Goal: Task Accomplishment & Management: Complete application form

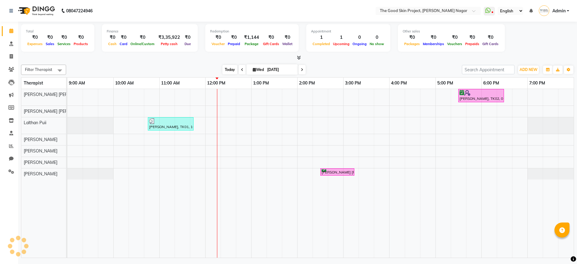
click at [226, 71] on span "Today" at bounding box center [229, 69] width 15 height 9
click at [12, 71] on span at bounding box center [11, 69] width 11 height 7
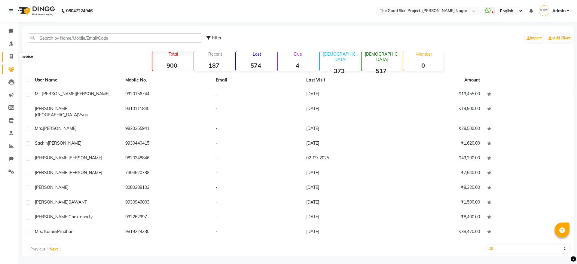
click at [14, 55] on span at bounding box center [11, 56] width 11 height 7
select select "3005"
select select "service"
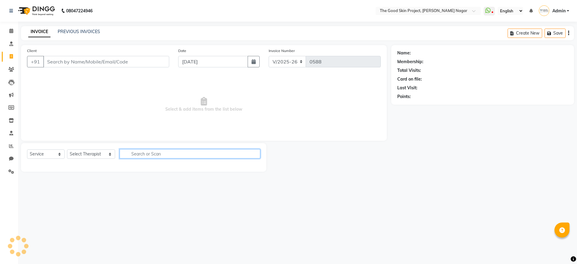
click at [147, 152] on input "text" at bounding box center [190, 153] width 141 height 9
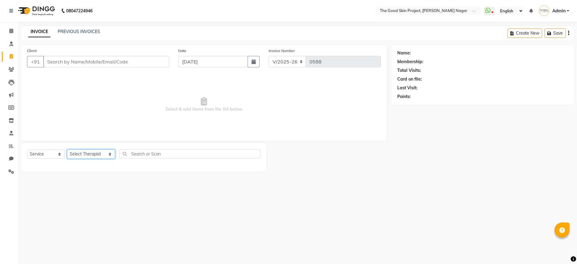
click at [68, 153] on select "Select Therapist [PERSON_NAME] [PERSON_NAME] [PERSON_NAME] Sawant [PERSON_NAME]…" at bounding box center [91, 153] width 48 height 9
select select "45878"
click at [67, 149] on select "Select Therapist [PERSON_NAME] [PERSON_NAME] [PERSON_NAME] Sawant [PERSON_NAME]…" at bounding box center [91, 153] width 48 height 9
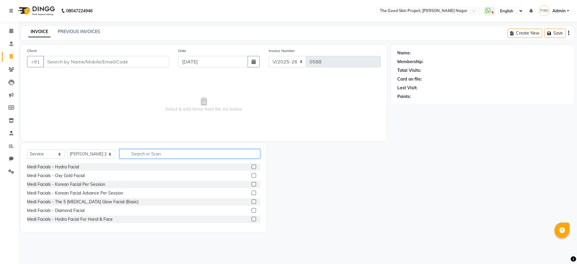
click at [150, 150] on input "text" at bounding box center [190, 153] width 141 height 9
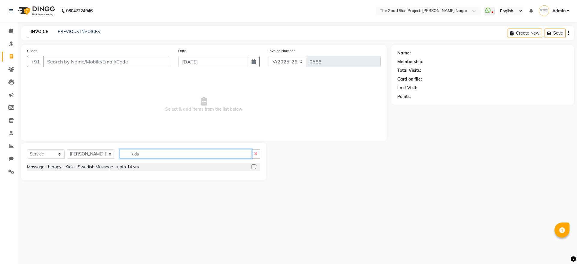
type input "kids"
click at [138, 162] on div "Select Service Product Membership Package Voucher Prepaid Gift Card Select Ther…" at bounding box center [143, 156] width 233 height 14
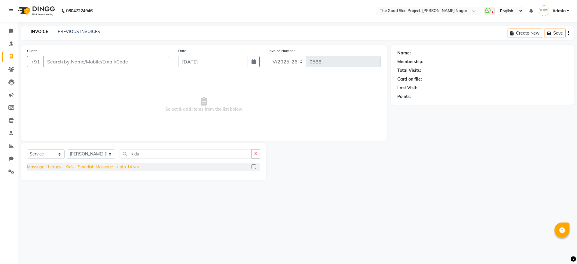
click at [136, 168] on div "Massage Therapy - Kids - Swedish Massage - upto 14 yrs" at bounding box center [83, 167] width 112 height 6
checkbox input "false"
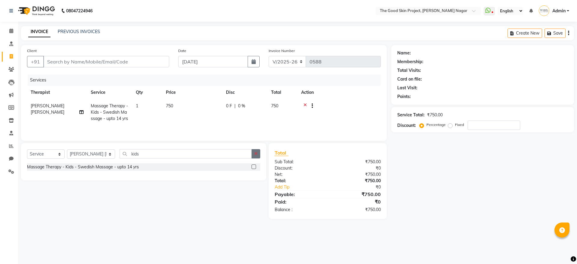
click at [258, 156] on button "button" at bounding box center [255, 153] width 9 height 9
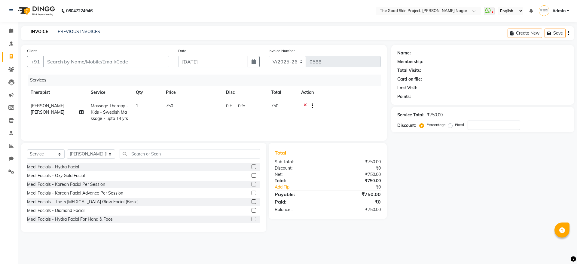
click at [9, 22] on div "Calendar Consultation Invoice Clients Leads Marketing Members Inventory Staff R…" at bounding box center [40, 136] width 81 height 238
click at [10, 32] on icon at bounding box center [11, 31] width 4 height 5
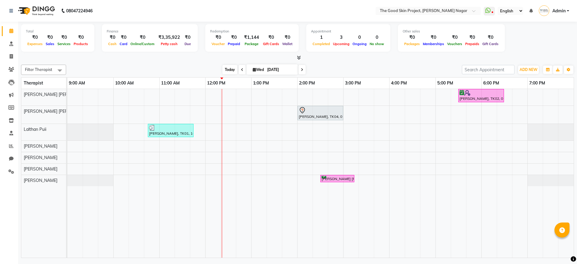
click at [228, 65] on span "Today" at bounding box center [229, 69] width 15 height 9
